Goal: Find specific page/section: Find specific page/section

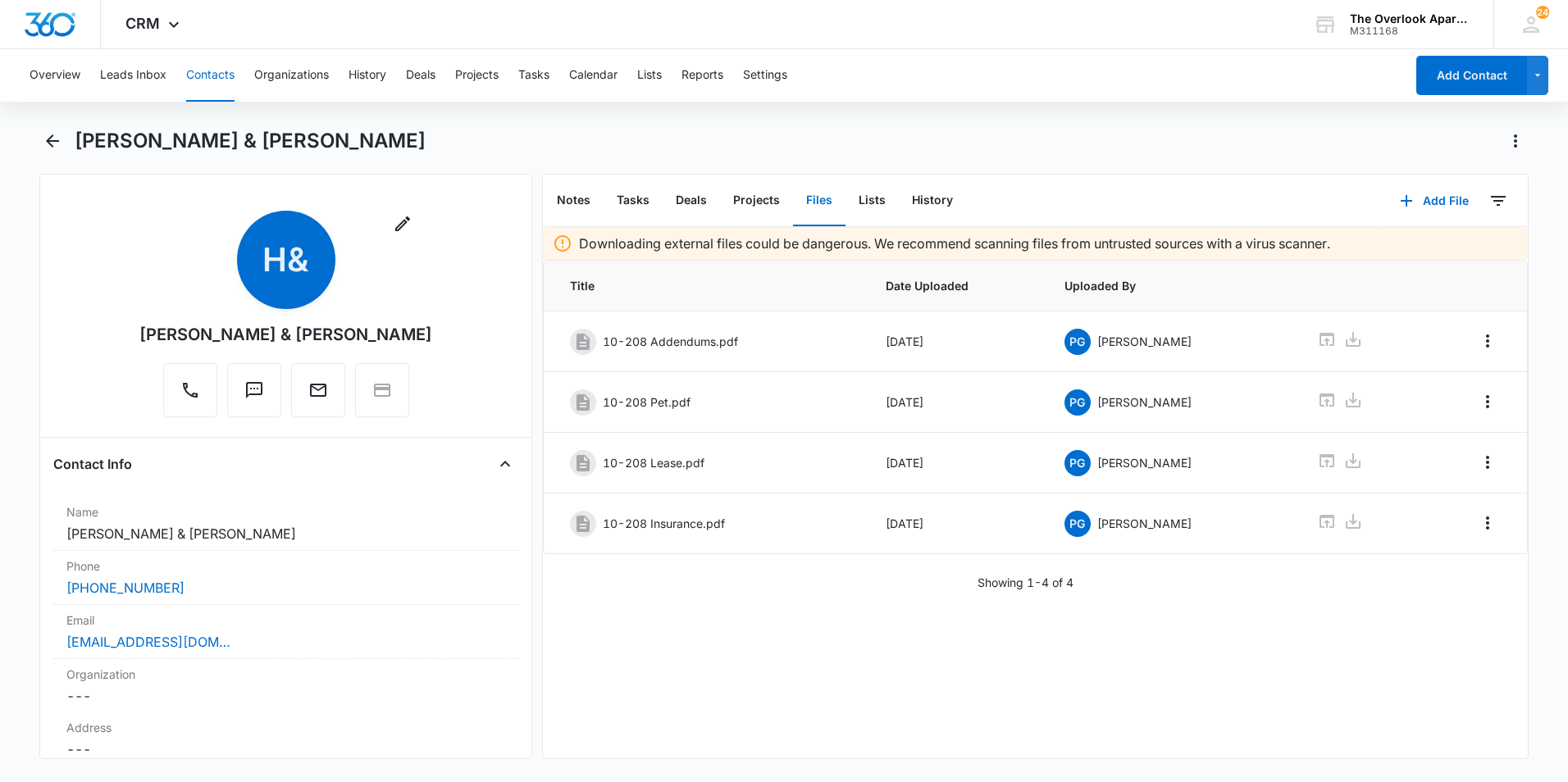
click at [211, 58] on button "Contacts" at bounding box center [210, 76] width 48 height 53
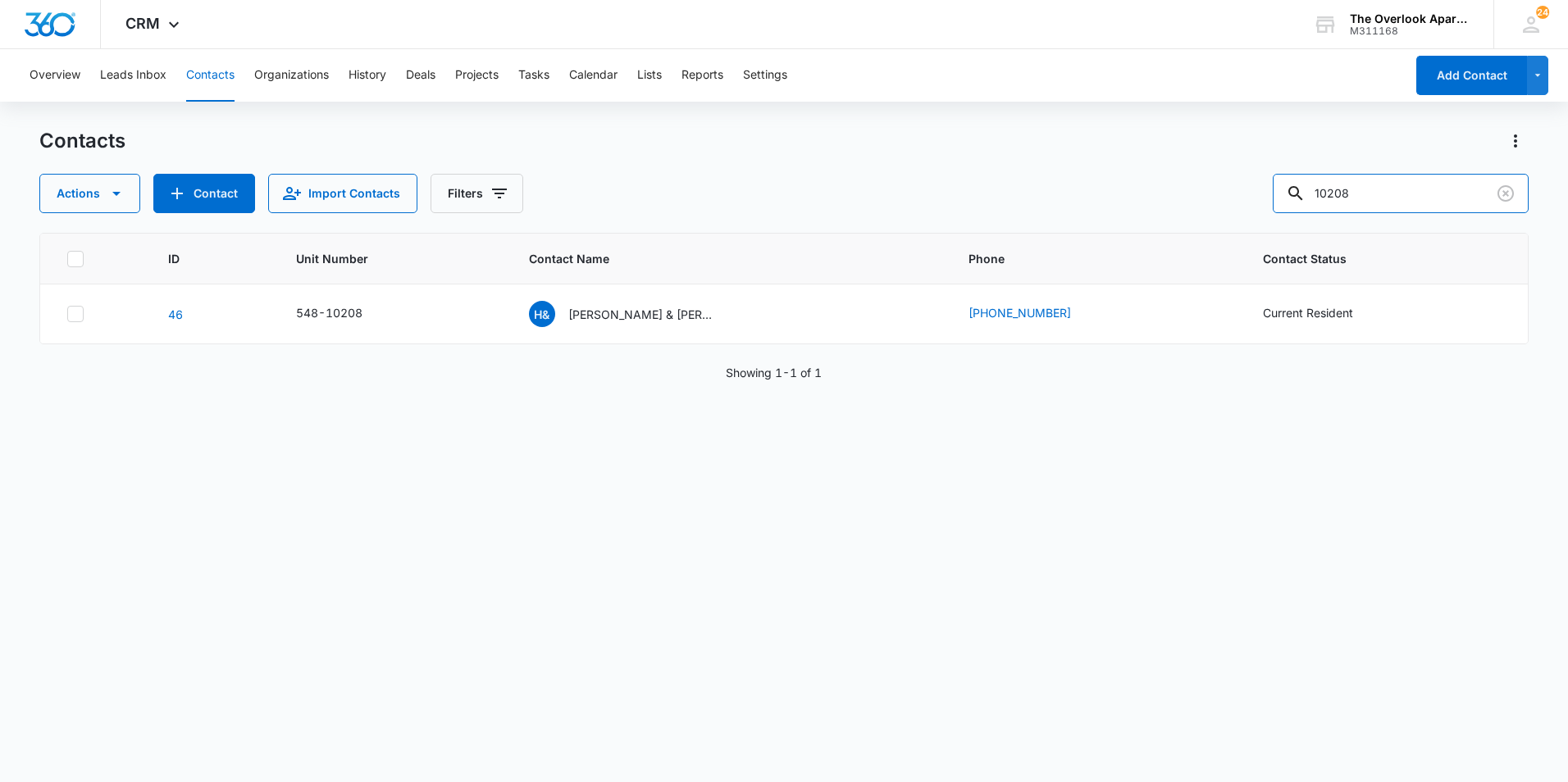
drag, startPoint x: 1384, startPoint y: 185, endPoint x: 605, endPoint y: 208, distance: 779.3
click at [681, 219] on div "Contacts Actions Contact Import Contacts Filters 10208 ID Unit Number Contact N…" at bounding box center [784, 454] width 1489 height 653
type input "2306"
click at [605, 309] on p "[PERSON_NAME], [PERSON_NAME]" at bounding box center [632, 314] width 147 height 17
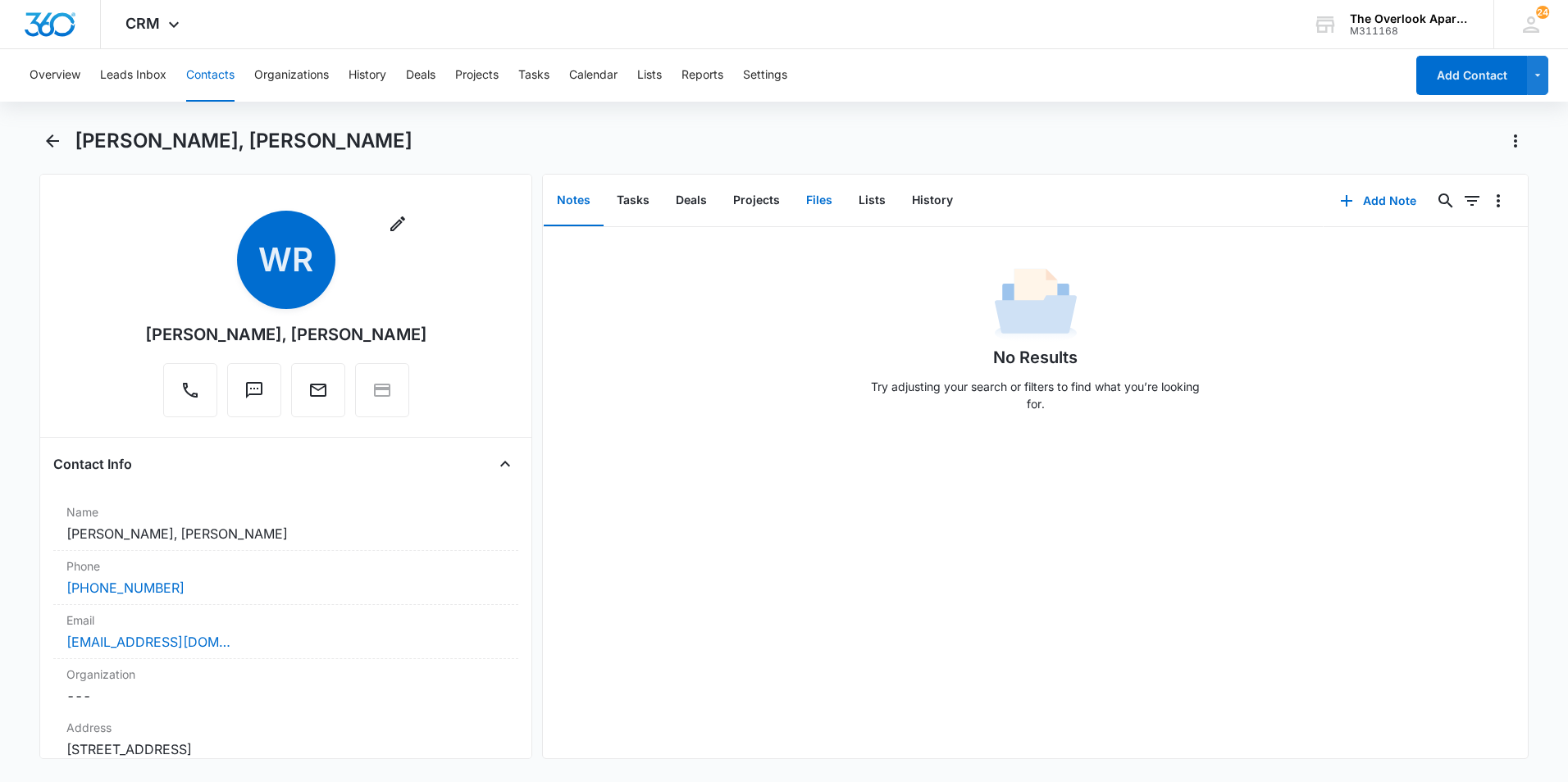
click at [825, 212] on button "Files" at bounding box center [819, 201] width 53 height 51
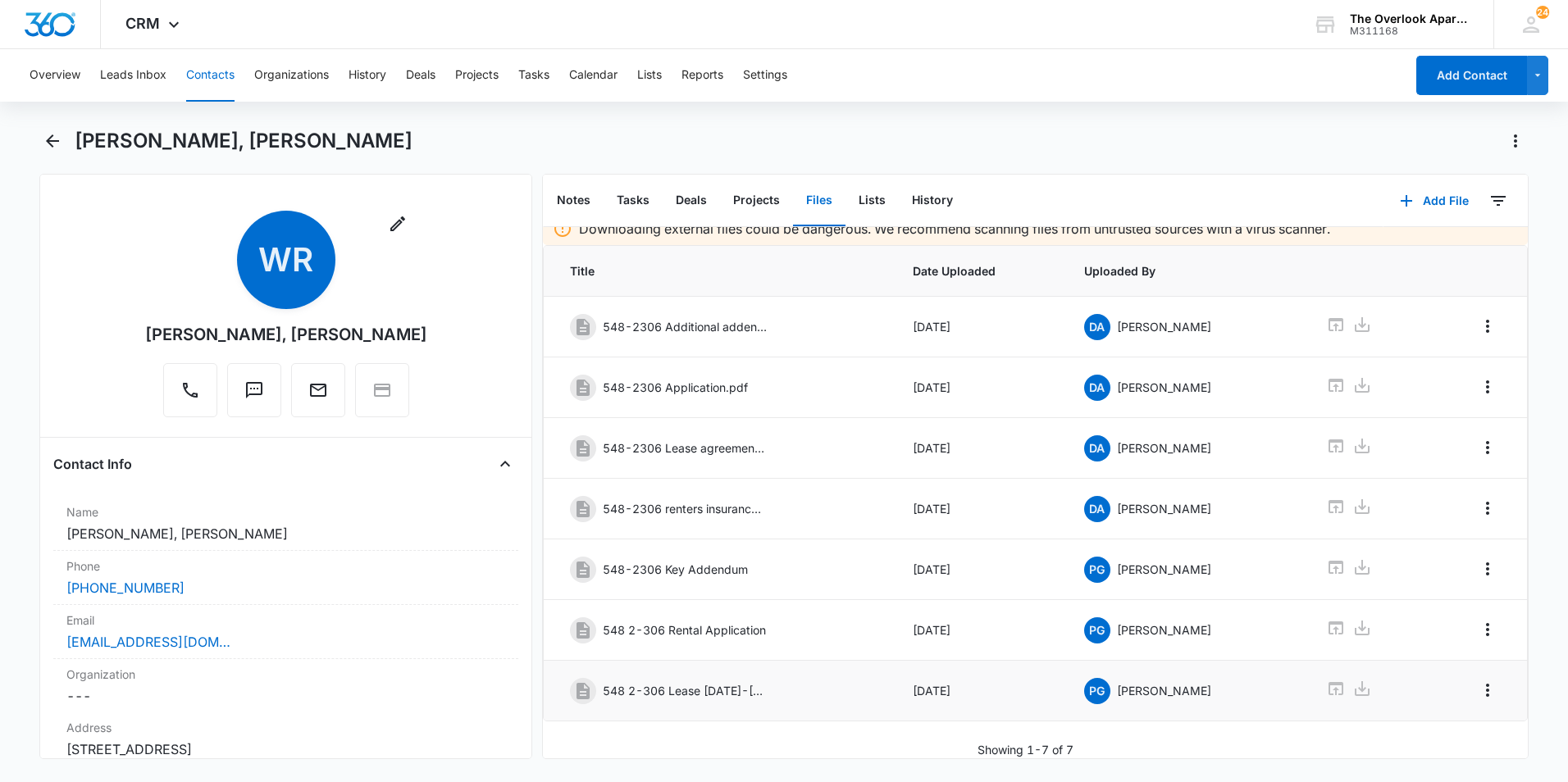
scroll to position [27, 0]
click at [1328, 682] on icon at bounding box center [1335, 688] width 14 height 13
